Goal: Information Seeking & Learning: Understand process/instructions

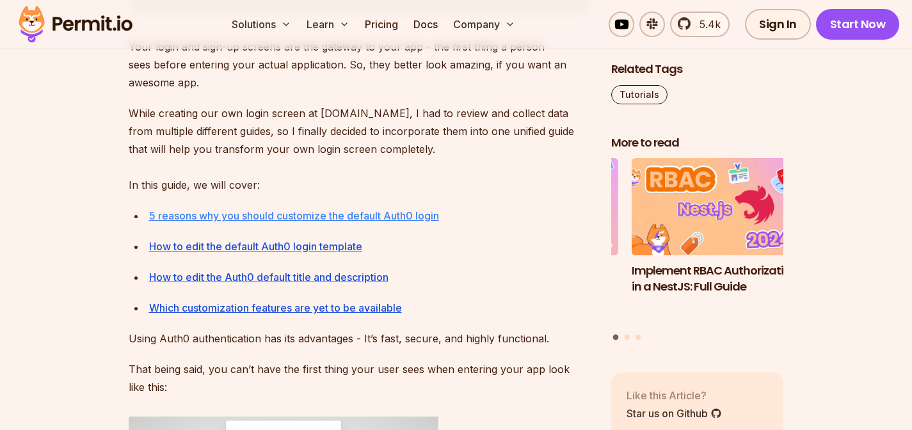
scroll to position [878, 0]
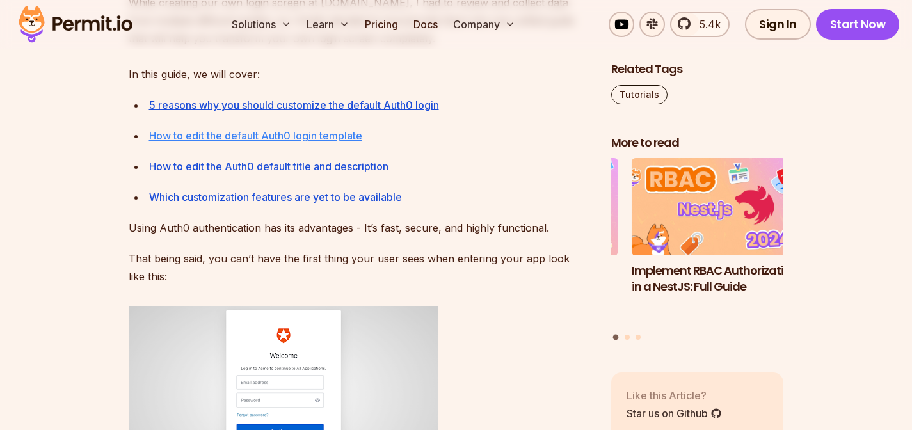
click at [331, 131] on link "How to edit the default Auth0 login template" at bounding box center [255, 135] width 213 height 13
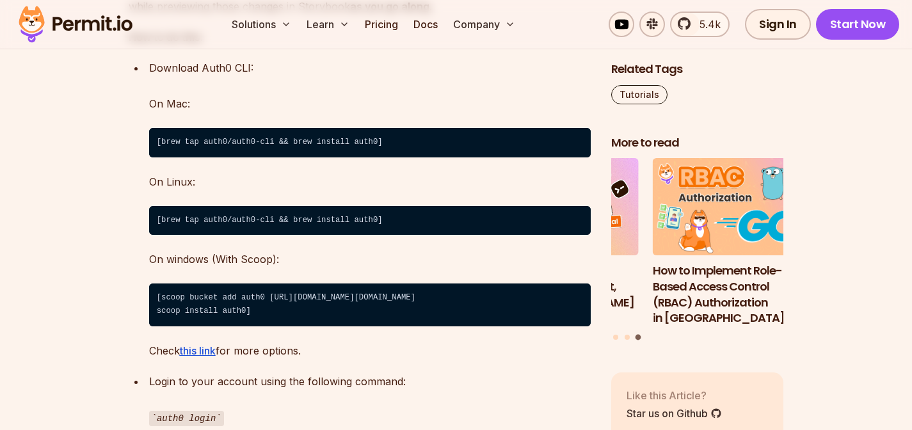
scroll to position [3391, 0]
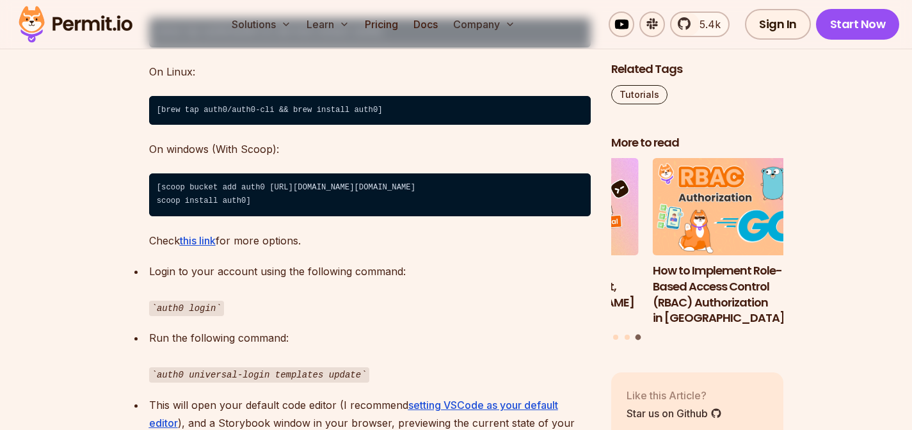
scroll to position [3578, 0]
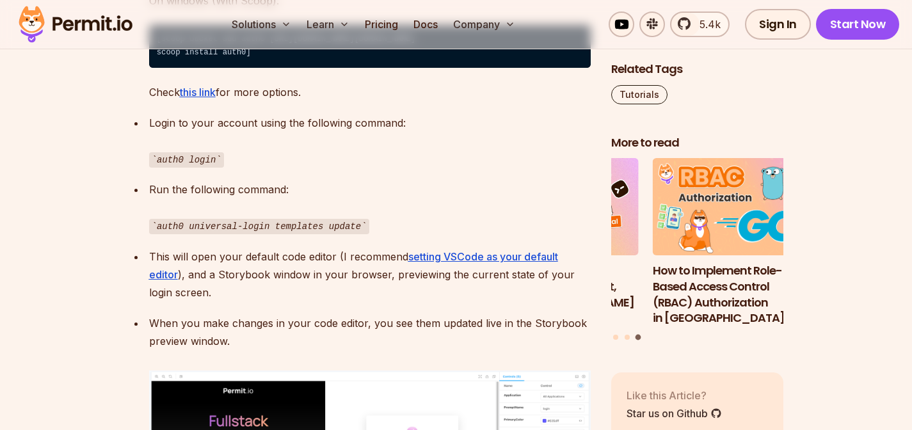
click at [314, 266] on ul "Login to your account using the following command: auth0 login Run the followin…" at bounding box center [360, 337] width 462 height 447
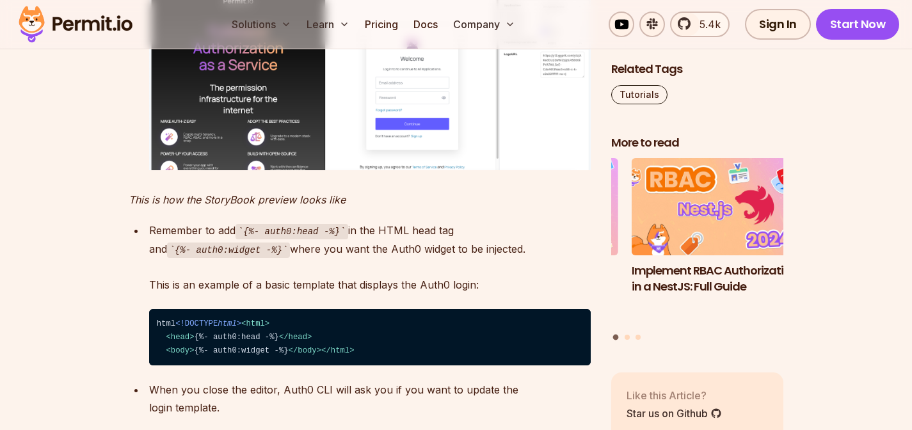
scroll to position [4027, 0]
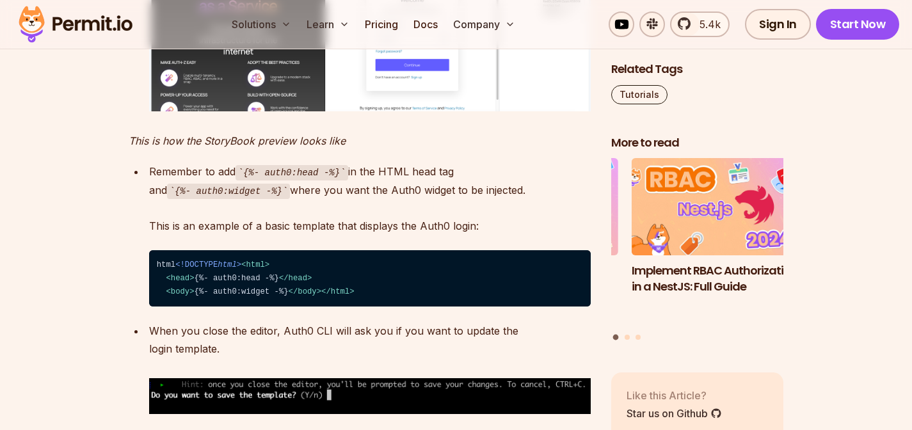
click at [401, 306] on code "⁠html <!DOCTYPE html > < html > < head > {%- auth0:head -%} </ head > < body > …" at bounding box center [370, 278] width 442 height 56
click at [328, 306] on code "⁠html <!DOCTYPE html > < html > < head > {%- auth0:head -%} </ head > < body > …" at bounding box center [370, 278] width 442 height 56
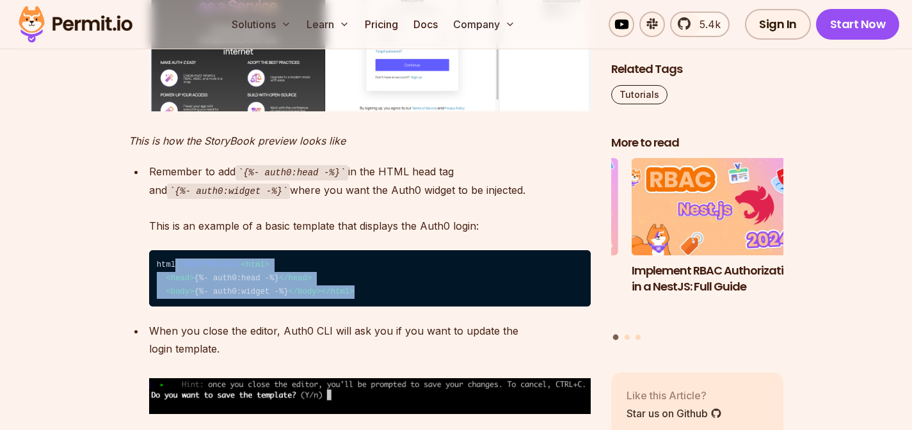
drag, startPoint x: 255, startPoint y: 376, endPoint x: 122, endPoint y: 301, distance: 152.7
click at [122, 301] on section "Table of Contents Your login and sign-up screens are the gateway to your app - …" at bounding box center [456, 26] width 912 height 6629
copy code "<!DOCTYPE html > < html > < head > {%- auth0:head -%} </ head > < body > {%- au…"
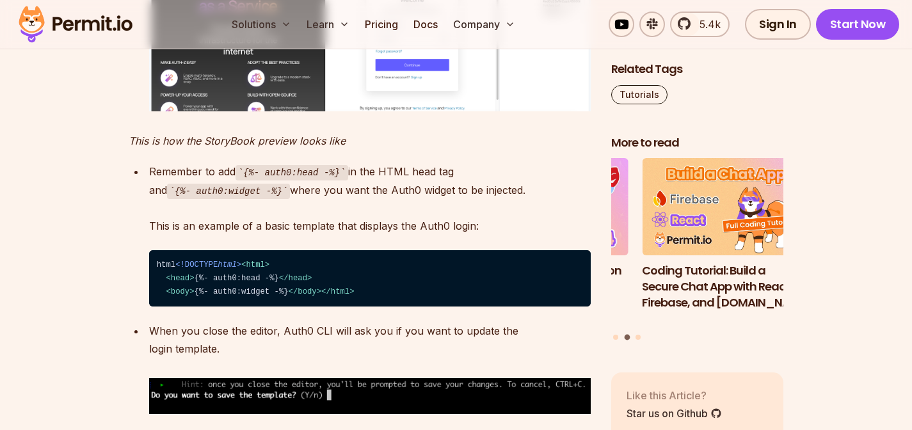
click at [251, 235] on p "Remember to add {%- auth0:head -%} in the HTML head tag and {%- auth0:widget -%…" at bounding box center [370, 199] width 442 height 72
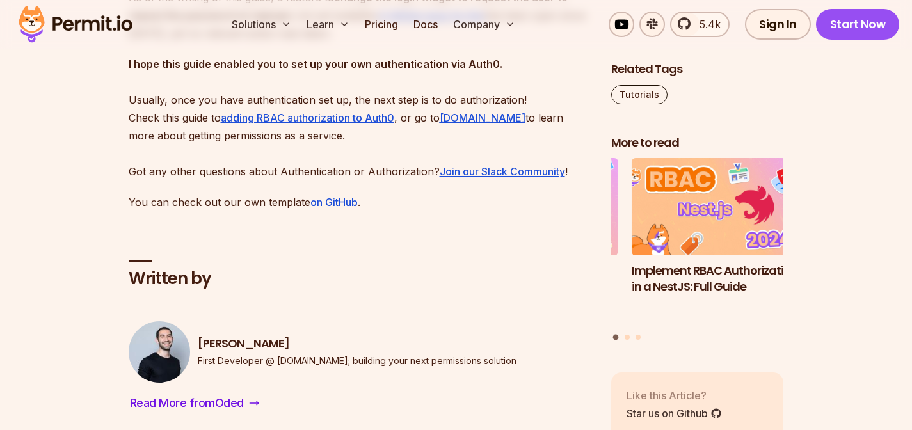
scroll to position [7035, 0]
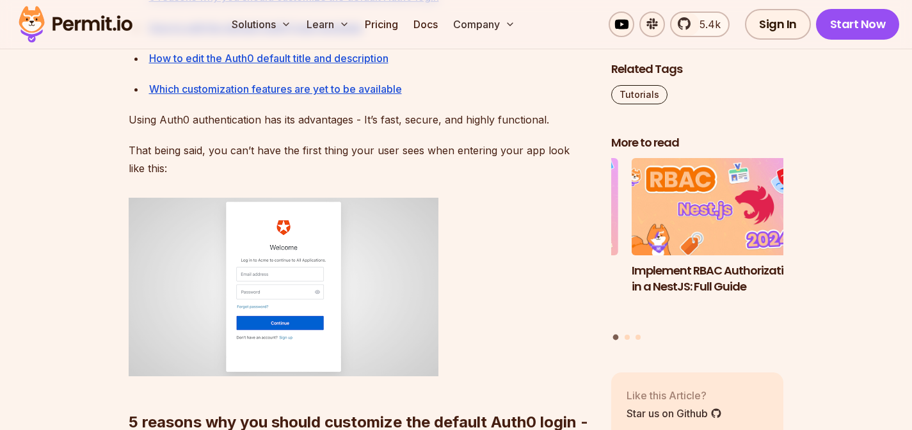
scroll to position [918, 0]
